Goal: Use online tool/utility: Utilize a website feature to perform a specific function

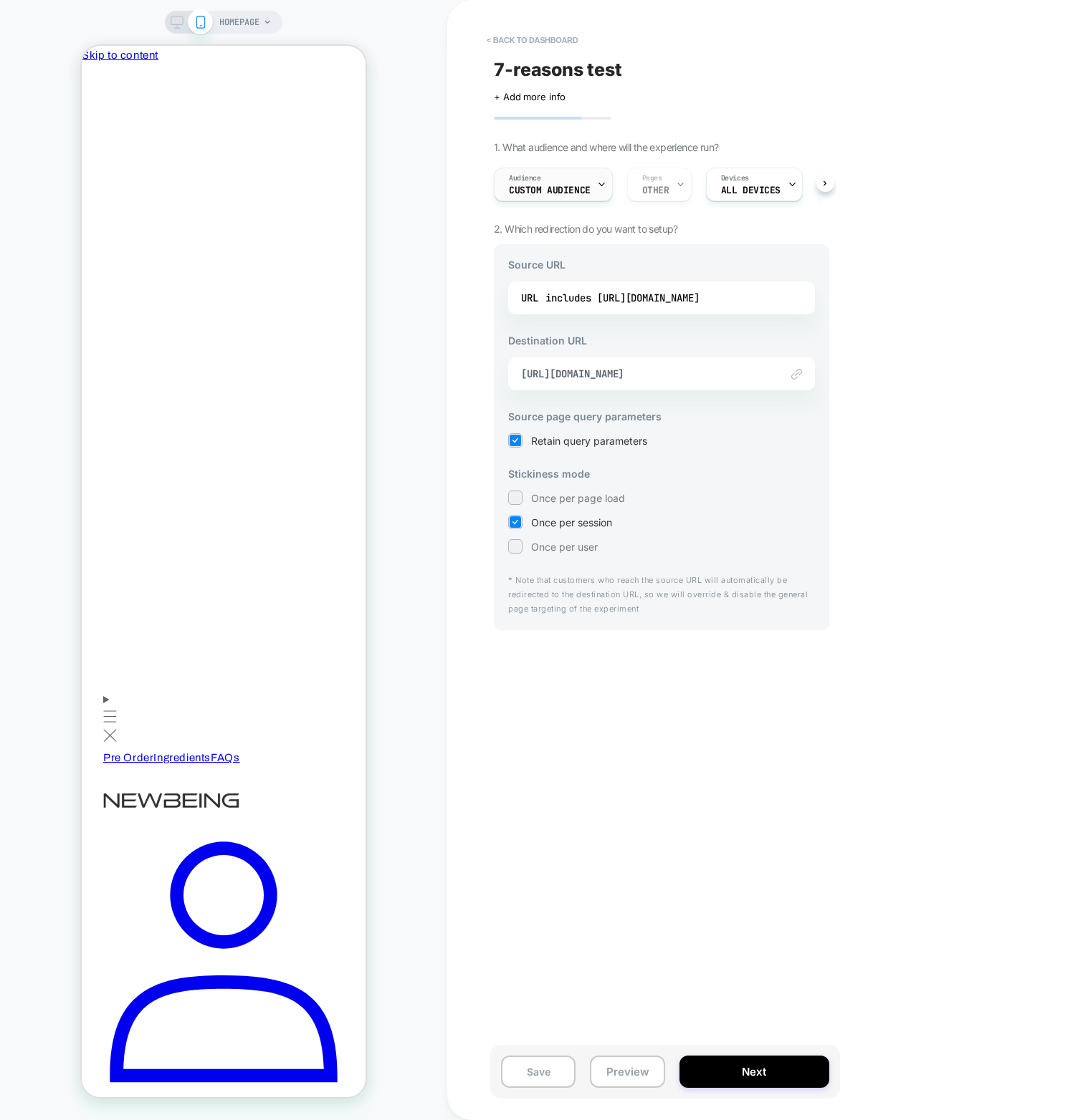
click at [558, 184] on div "Audience Custom Audience" at bounding box center [549, 185] width 111 height 33
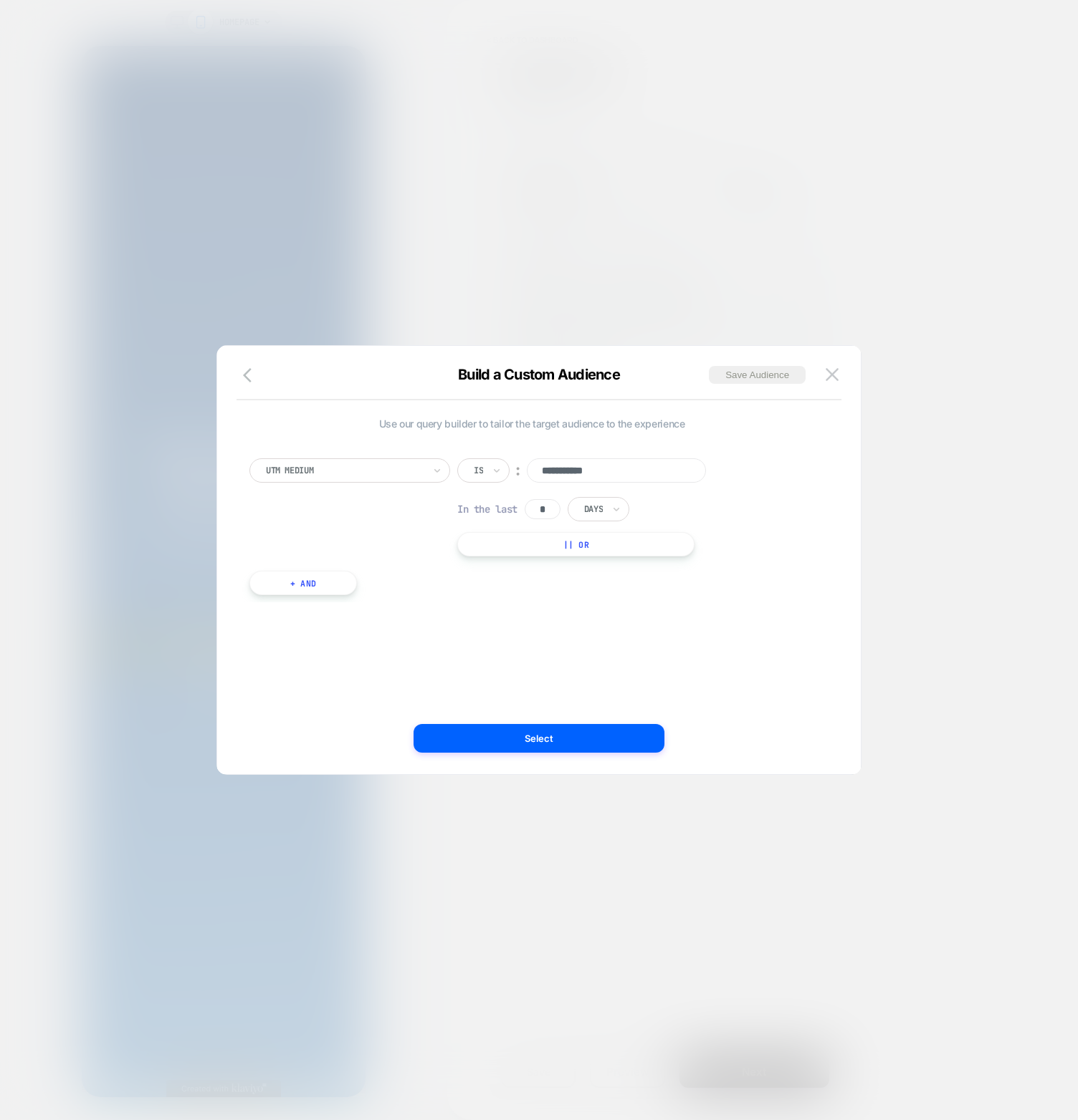
click at [349, 401] on div "**********" at bounding box center [532, 560] width 600 height 371
click at [513, 188] on div at bounding box center [539, 560] width 1078 height 1120
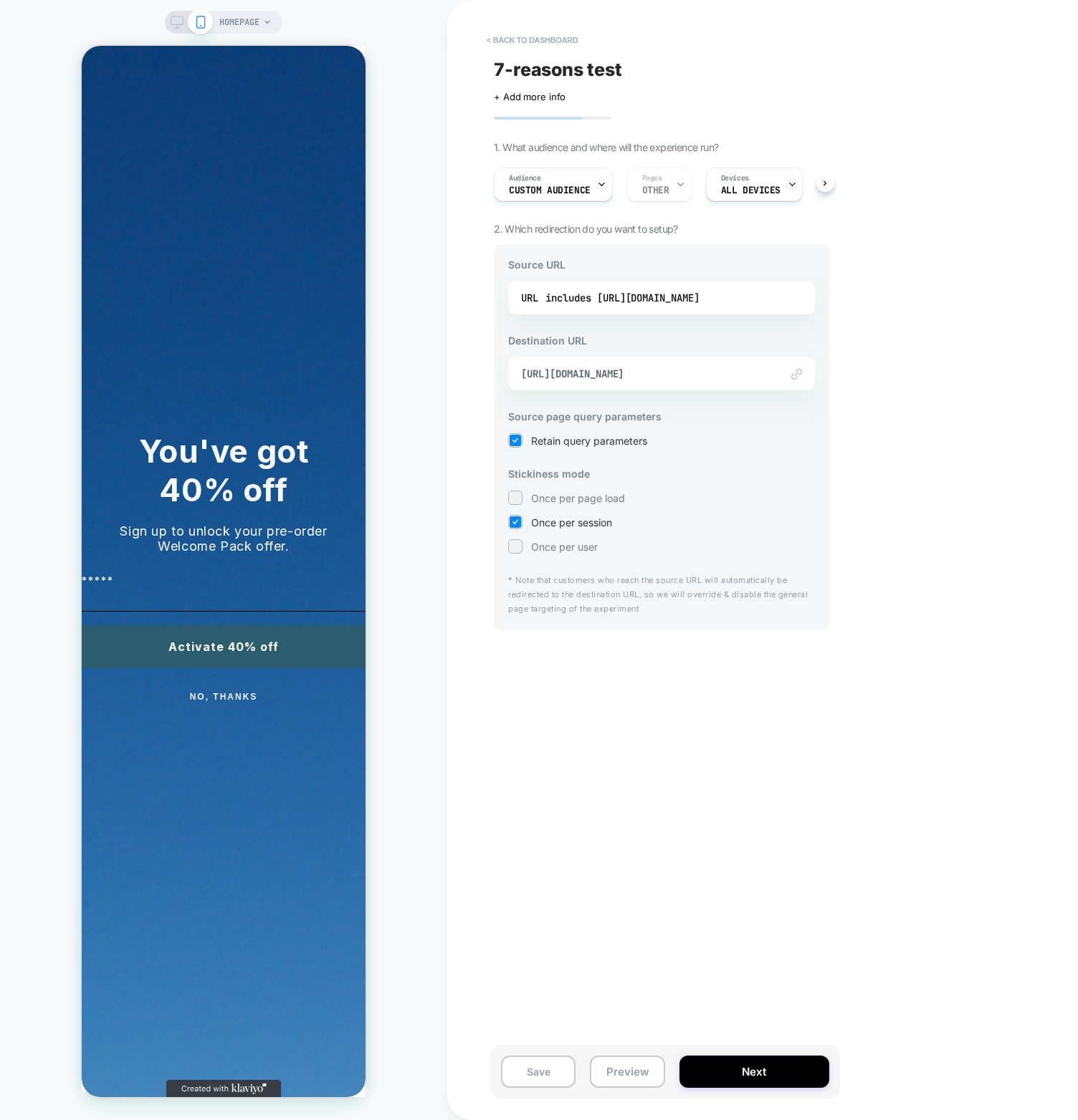
click at [653, 184] on div "Audience Custom Audience Pages OTHER Devices ALL DEVICES Trigger Page Load" at bounding box center [654, 185] width 336 height 48
click at [381, 61] on circle "Close dialog" at bounding box center [389, 63] width 16 height 16
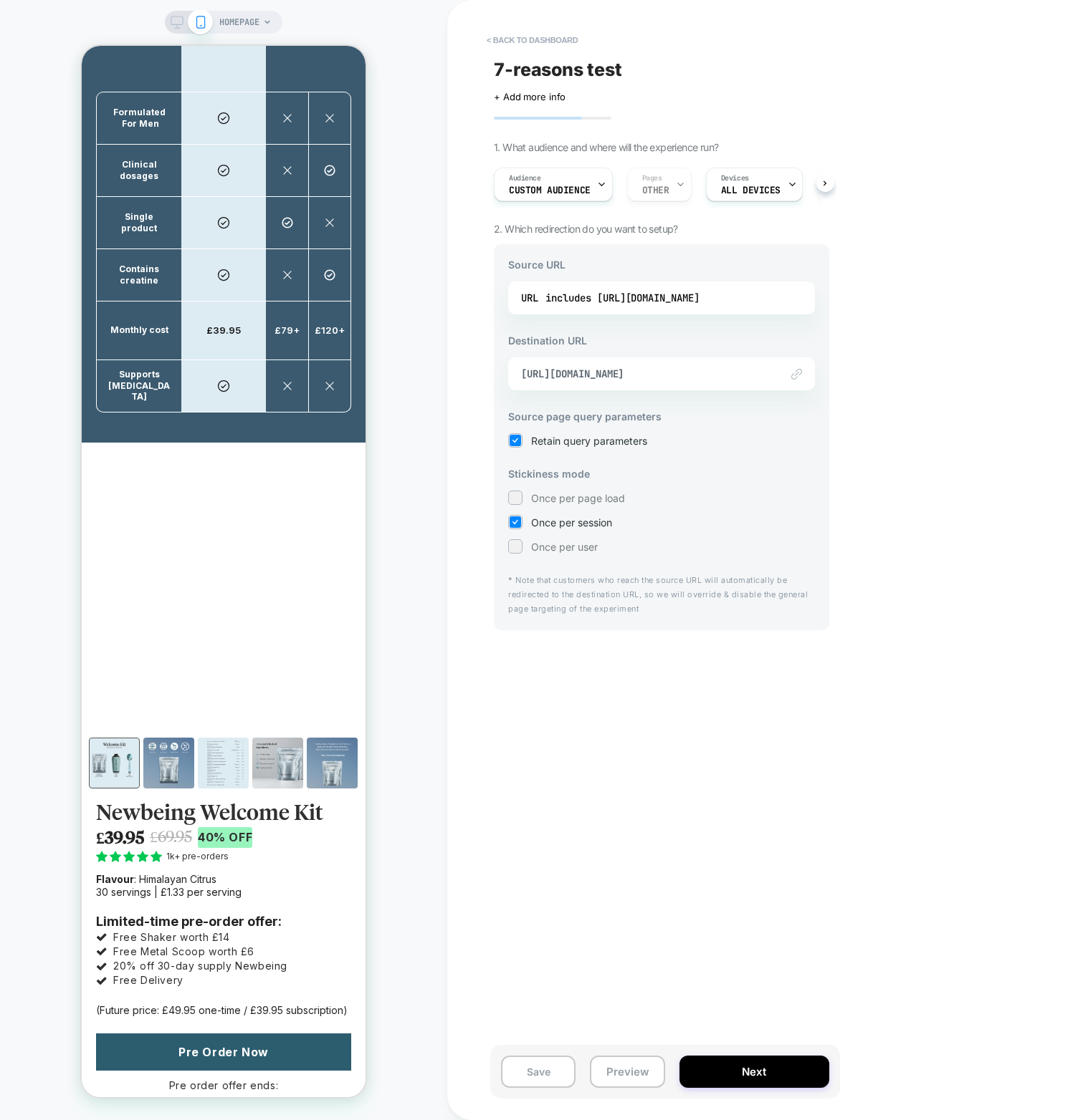
click at [686, 665] on div "7-reasons test Click to edit experience details + Add more info 1. What audienc…" at bounding box center [662, 560] width 350 height 1091
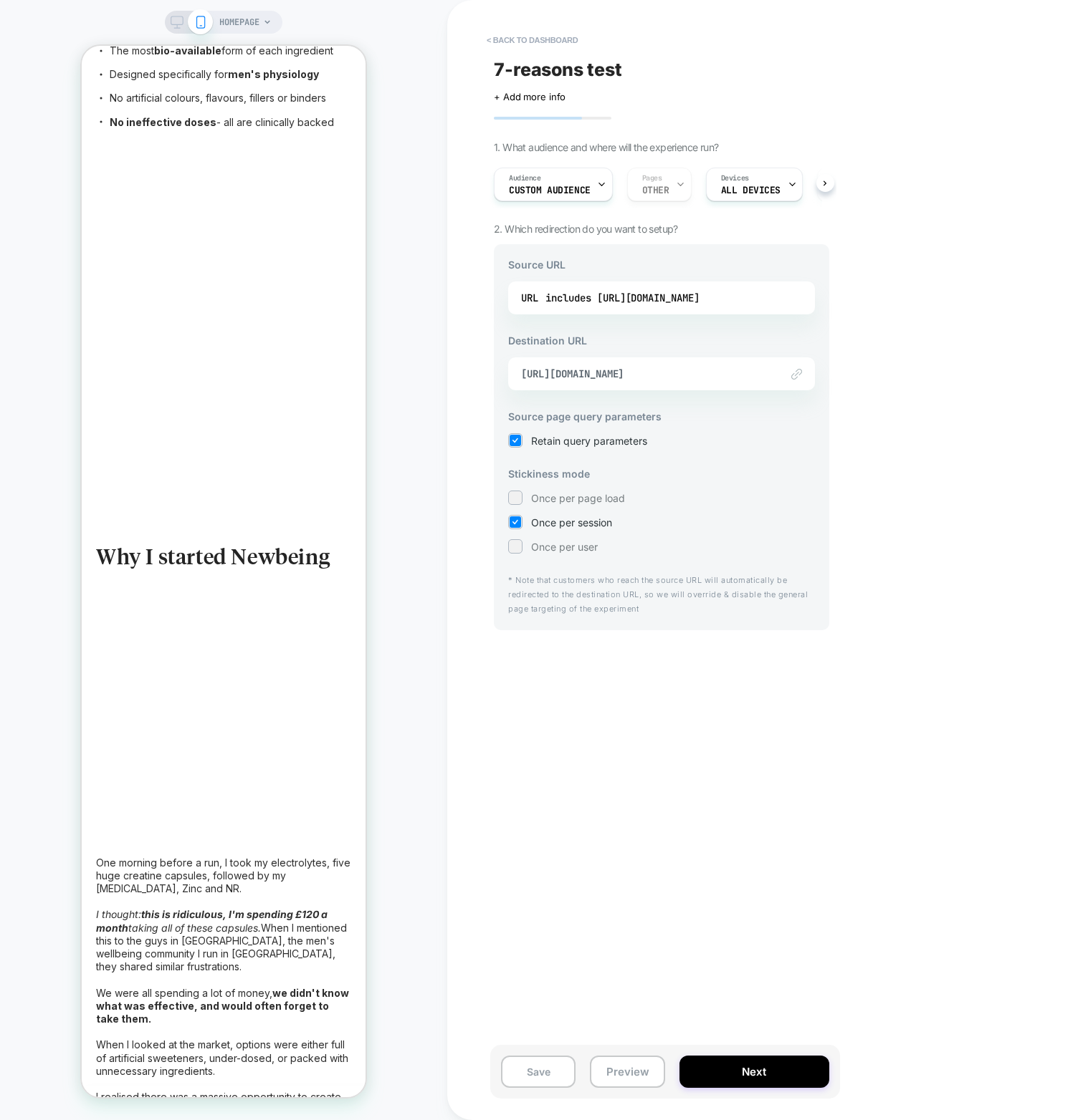
scroll to position [0, 0]
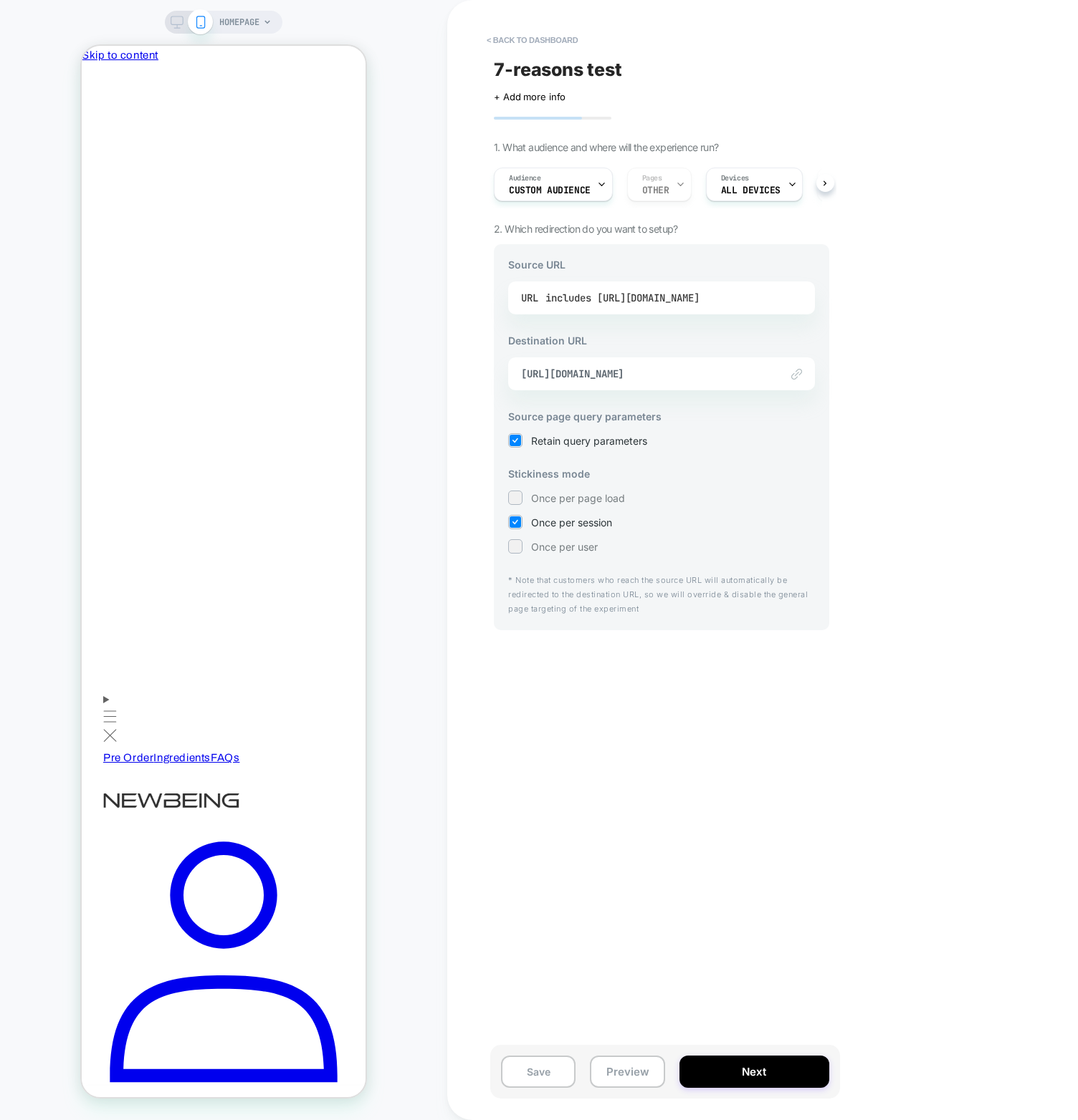
click at [641, 291] on div "includes [URL][DOMAIN_NAME]" at bounding box center [622, 298] width 154 height 21
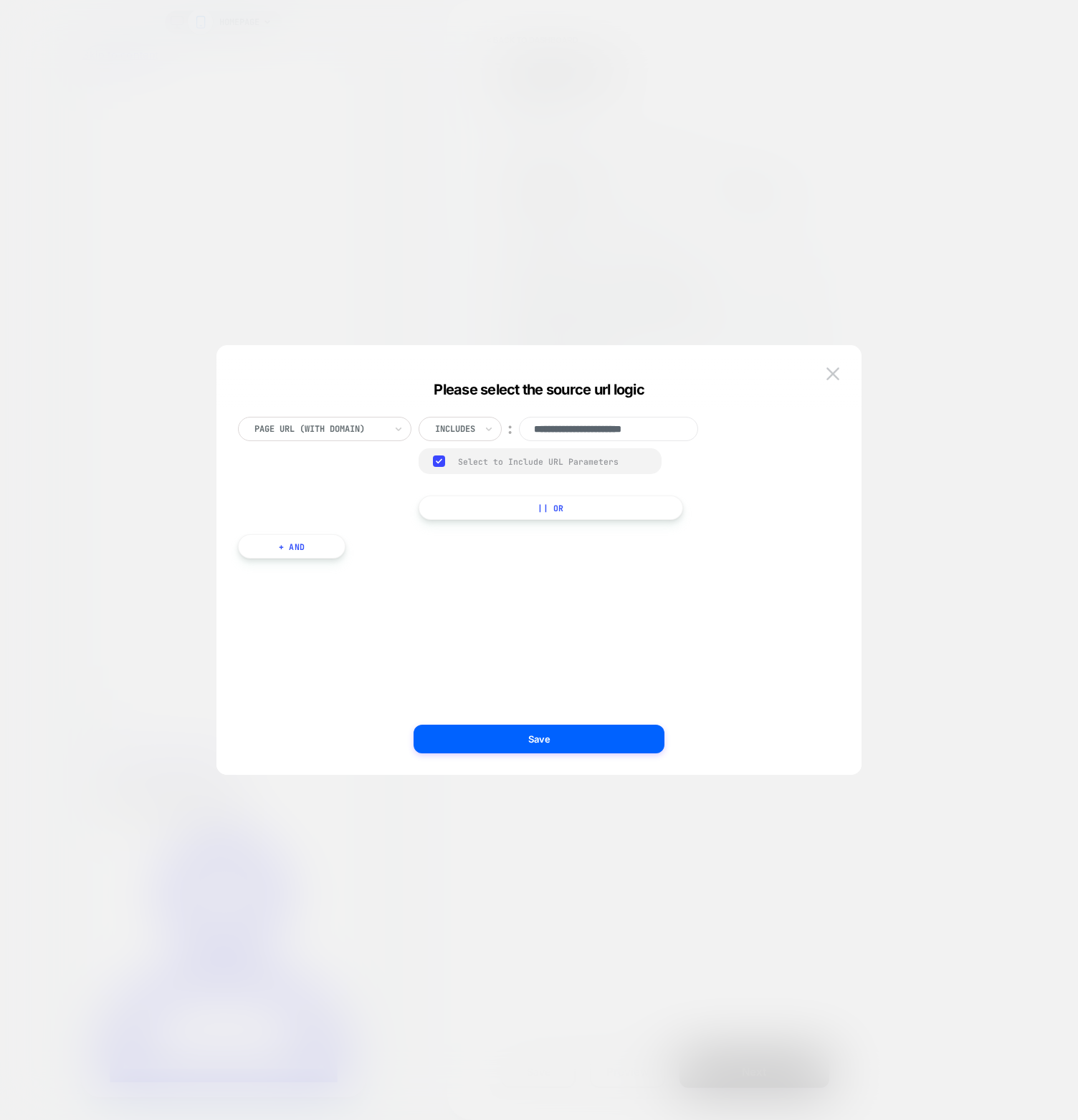
click at [579, 254] on div at bounding box center [539, 560] width 1078 height 1120
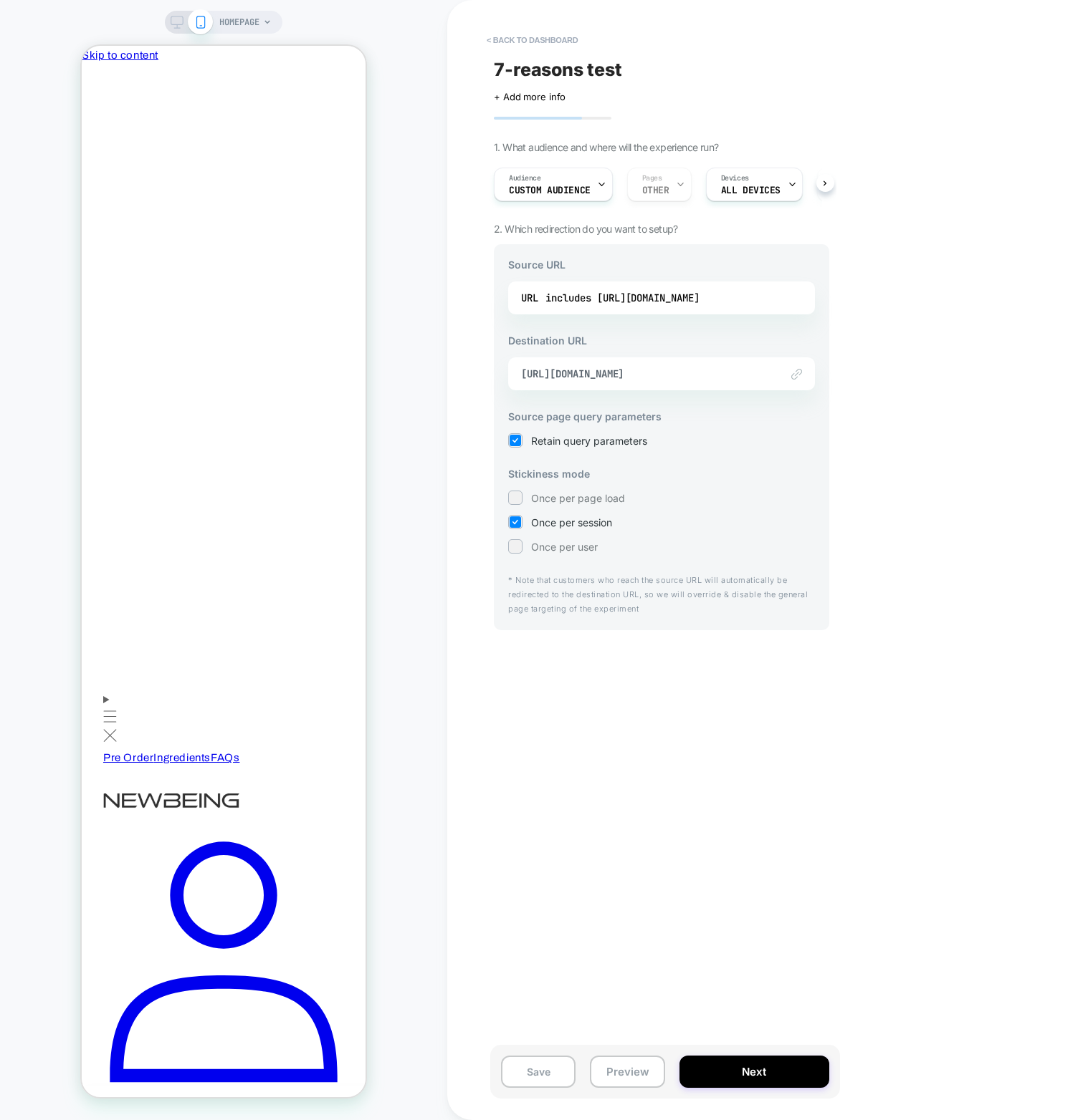
click at [623, 828] on div "7-reasons test Click to edit experience details + Add more info 1. What audienc…" at bounding box center [662, 560] width 350 height 1091
click at [637, 1055] on div "Save Preview Next" at bounding box center [665, 1072] width 350 height 54
click at [637, 1069] on button "Preview" at bounding box center [626, 1072] width 74 height 33
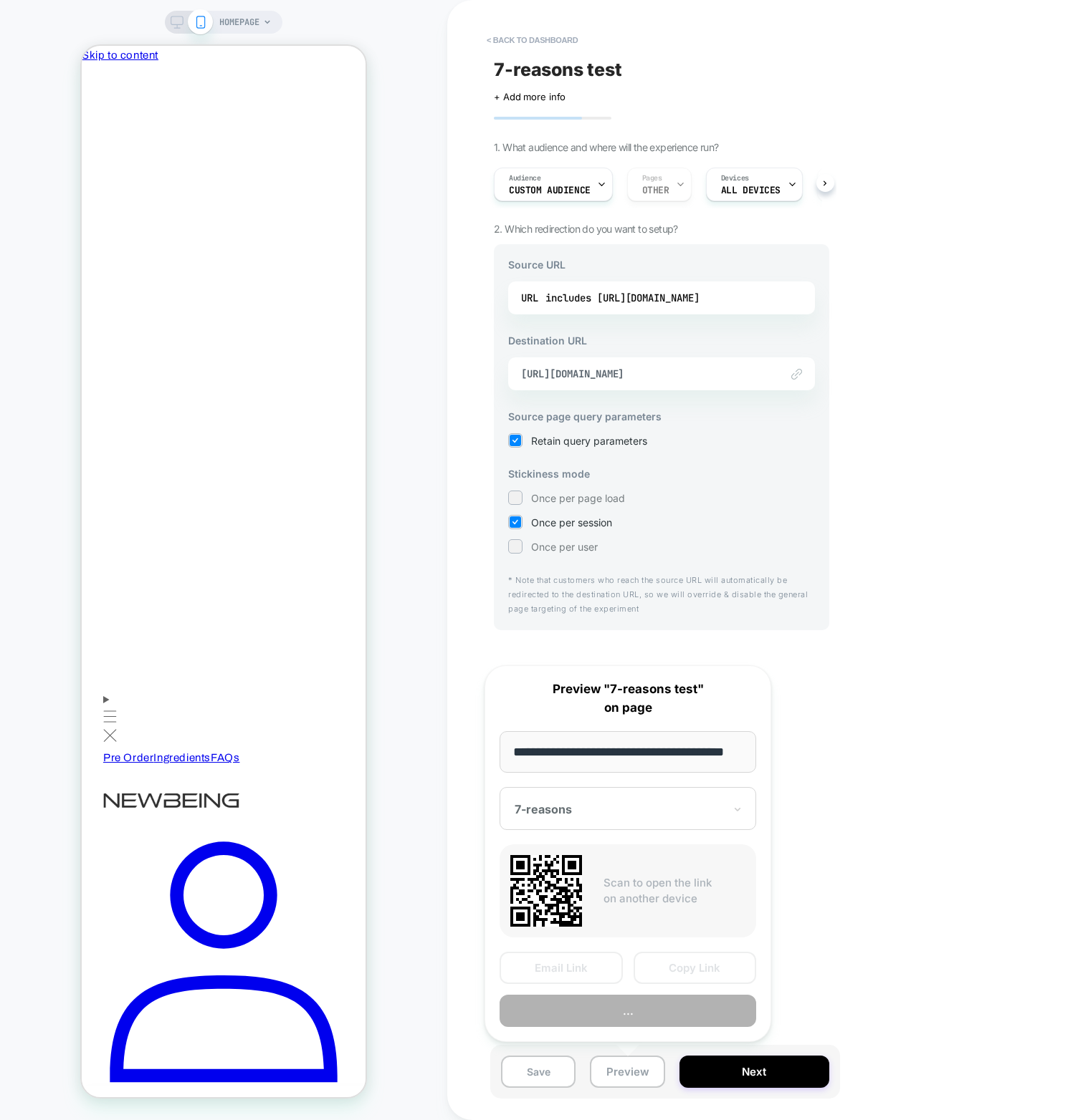
scroll to position [0, 38]
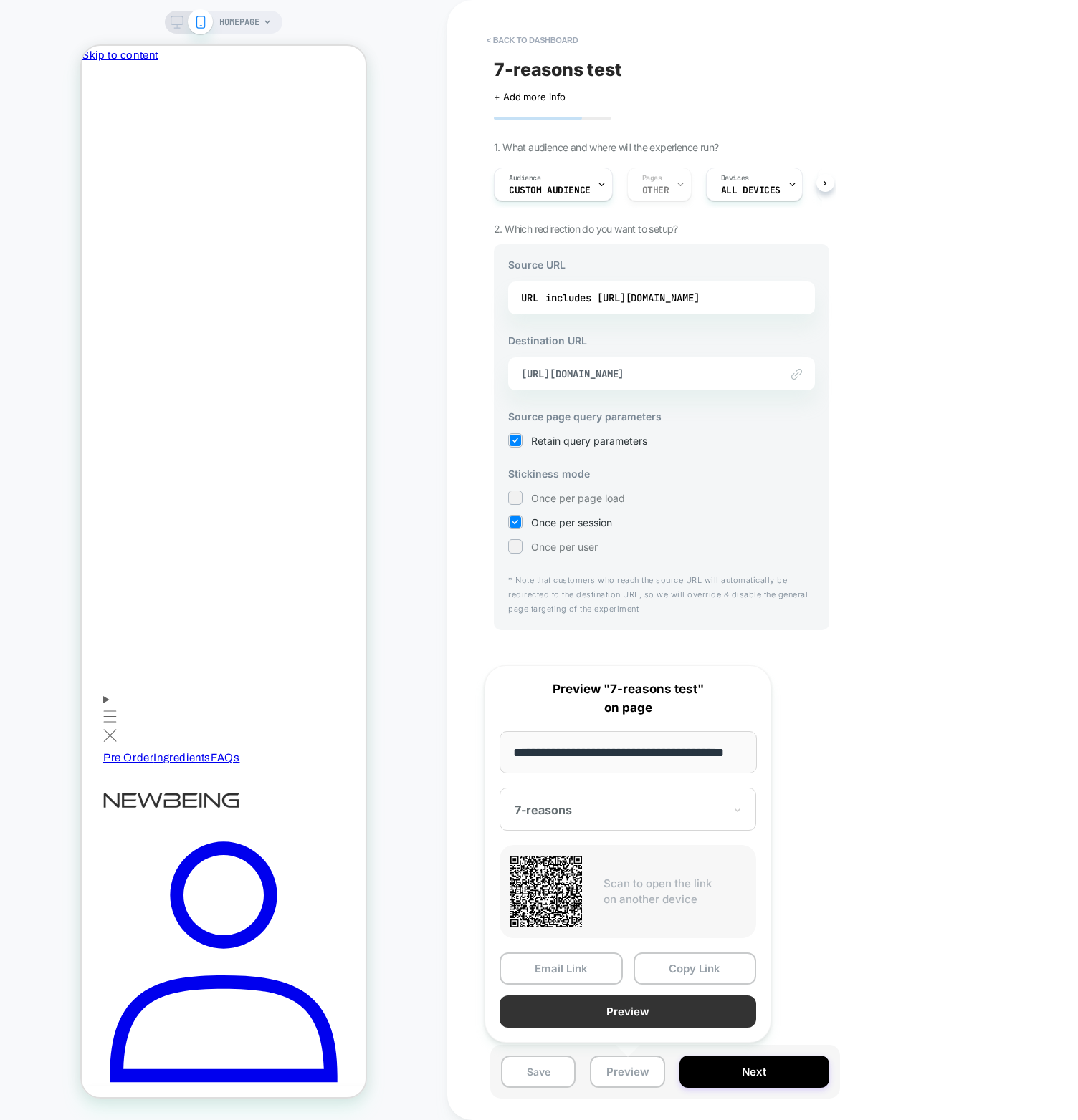
click at [616, 1002] on button "Preview" at bounding box center [627, 1012] width 257 height 33
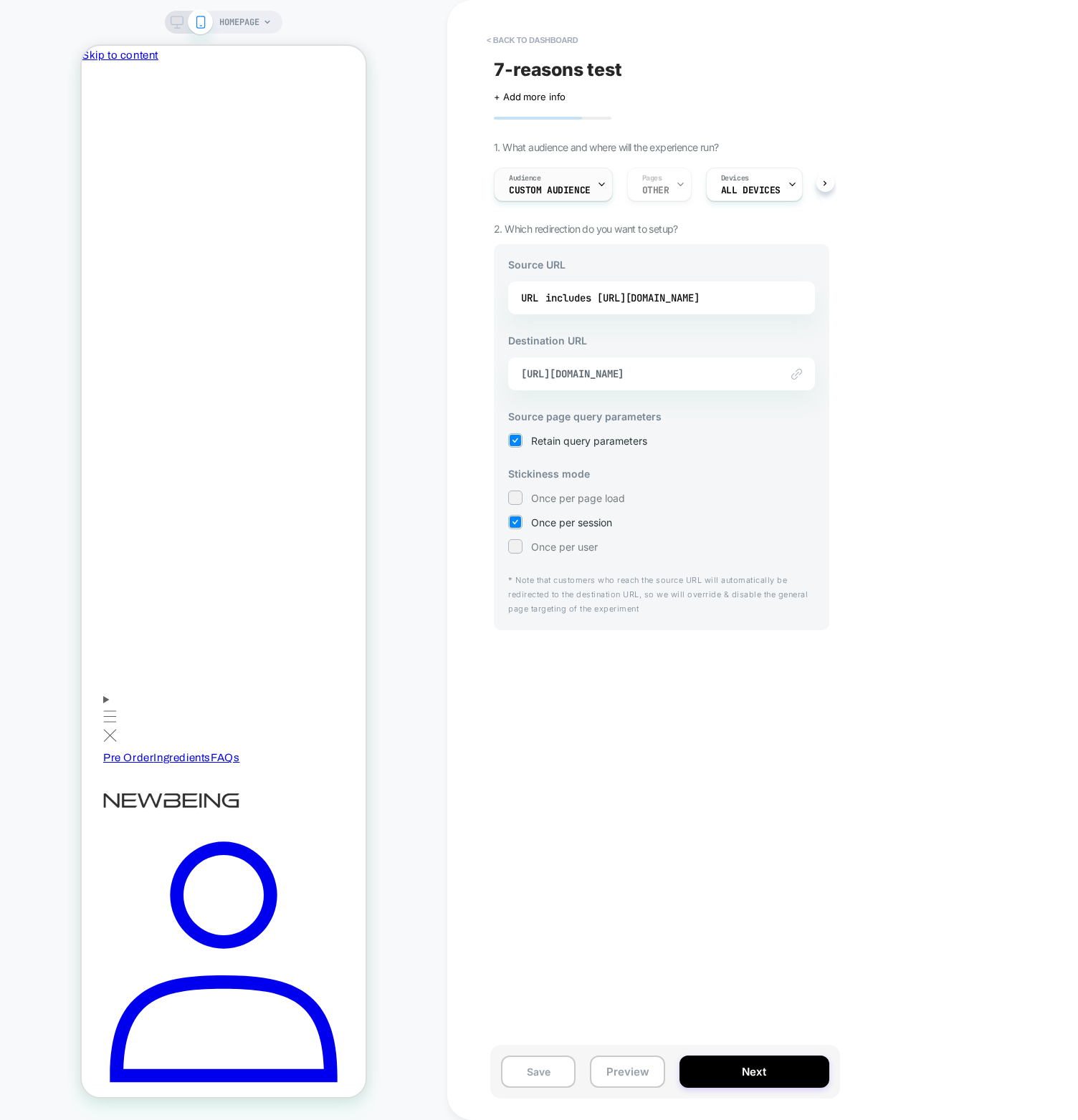
click at [546, 184] on div "Audience Custom Audience" at bounding box center [549, 185] width 111 height 33
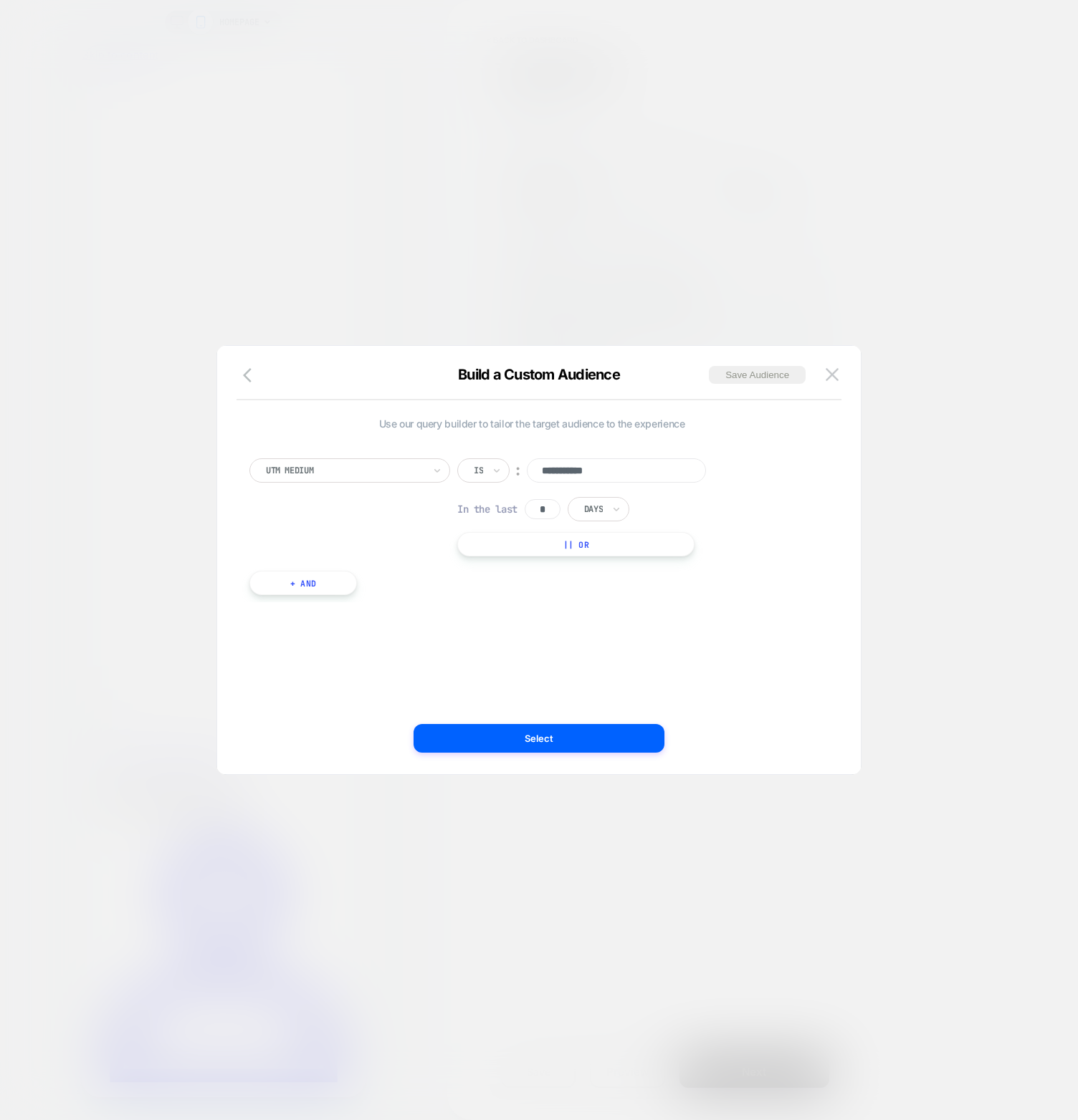
click at [840, 344] on div at bounding box center [539, 560] width 1078 height 1120
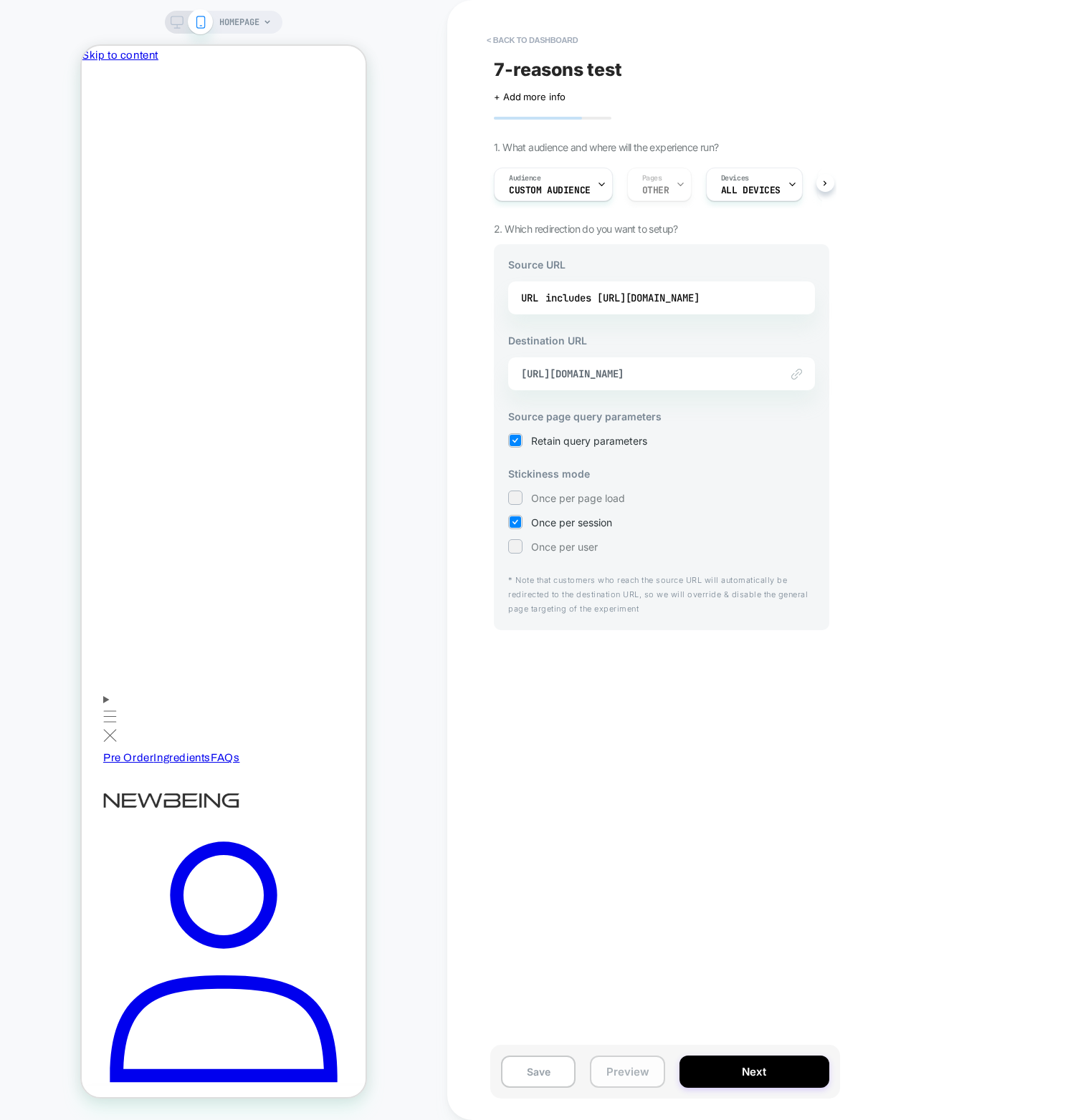
click at [634, 1086] on button "Preview" at bounding box center [626, 1072] width 74 height 33
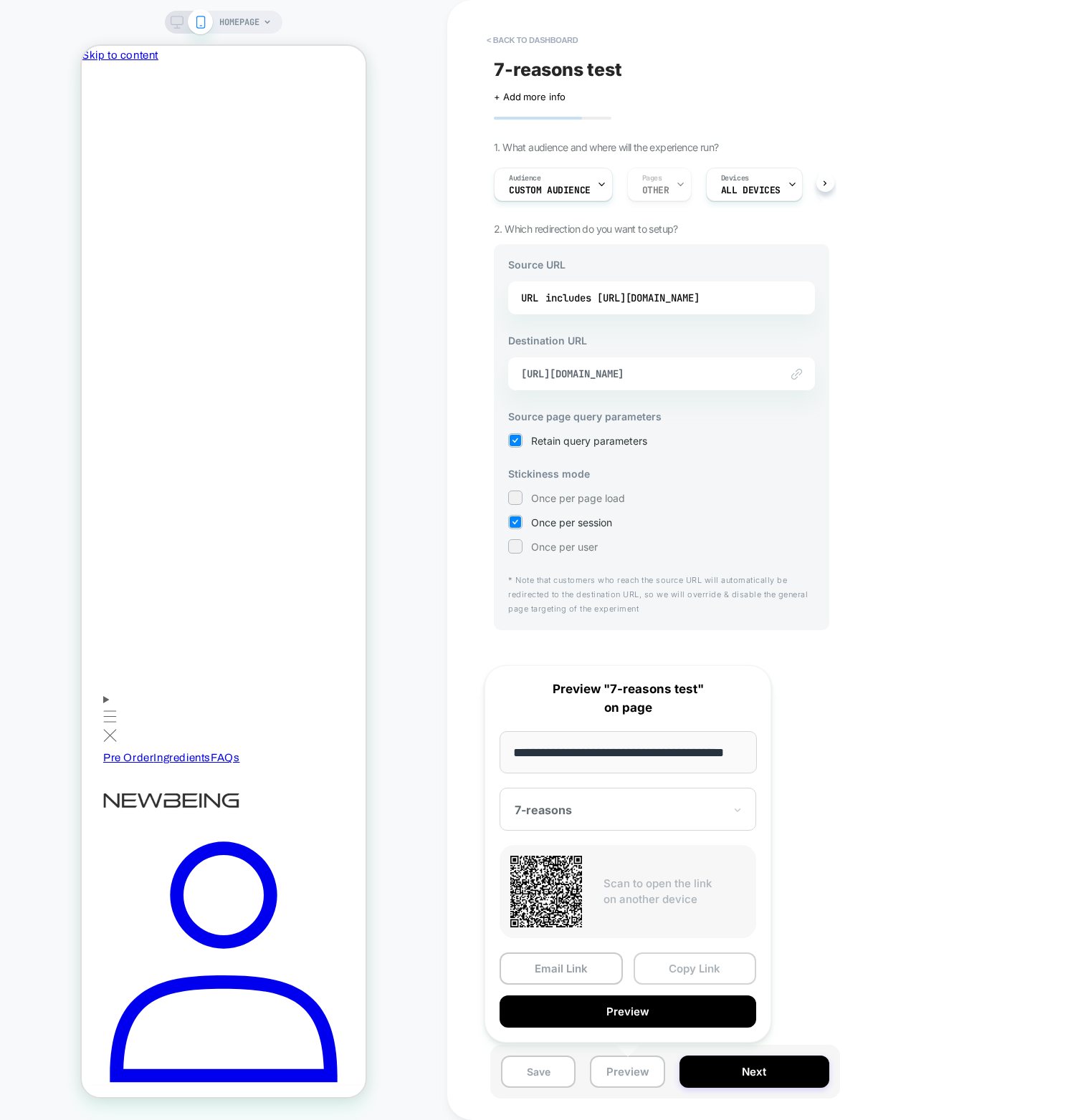
click at [710, 971] on button "Copy Link" at bounding box center [695, 969] width 123 height 33
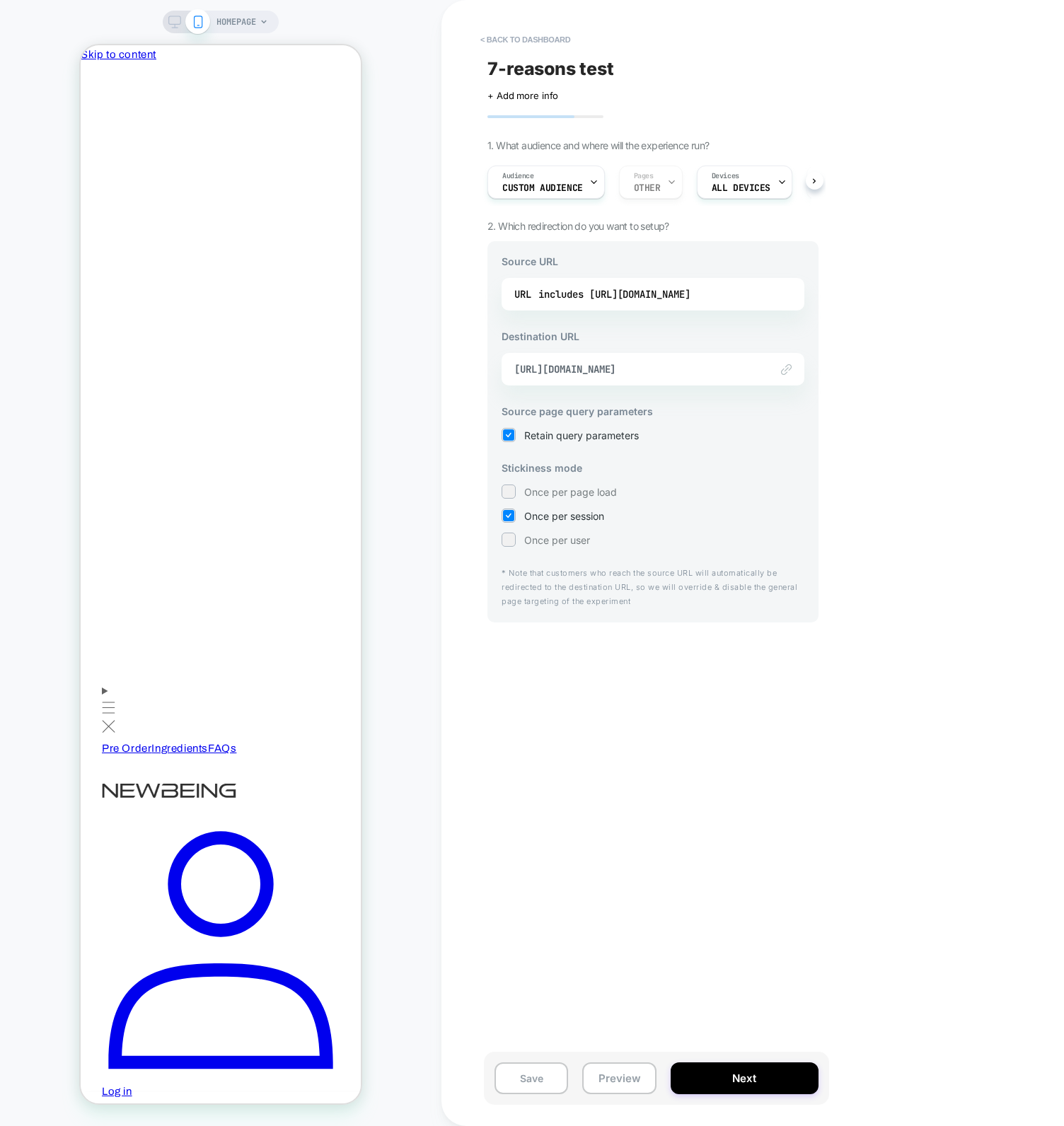
click at [737, 847] on div "7-reasons test Click to edit experience details + Add more info 1. What audienc…" at bounding box center [653, 563] width 345 height 1098
click at [560, 829] on div "7-reasons test Click to edit experience details + Add more info 1. What audienc…" at bounding box center [653, 563] width 345 height 1098
click at [845, 725] on div "< back to dashboard 7-reasons test Click to edit experience details + Add more …" at bounding box center [753, 563] width 623 height 1126
